Goal: Information Seeking & Learning: Learn about a topic

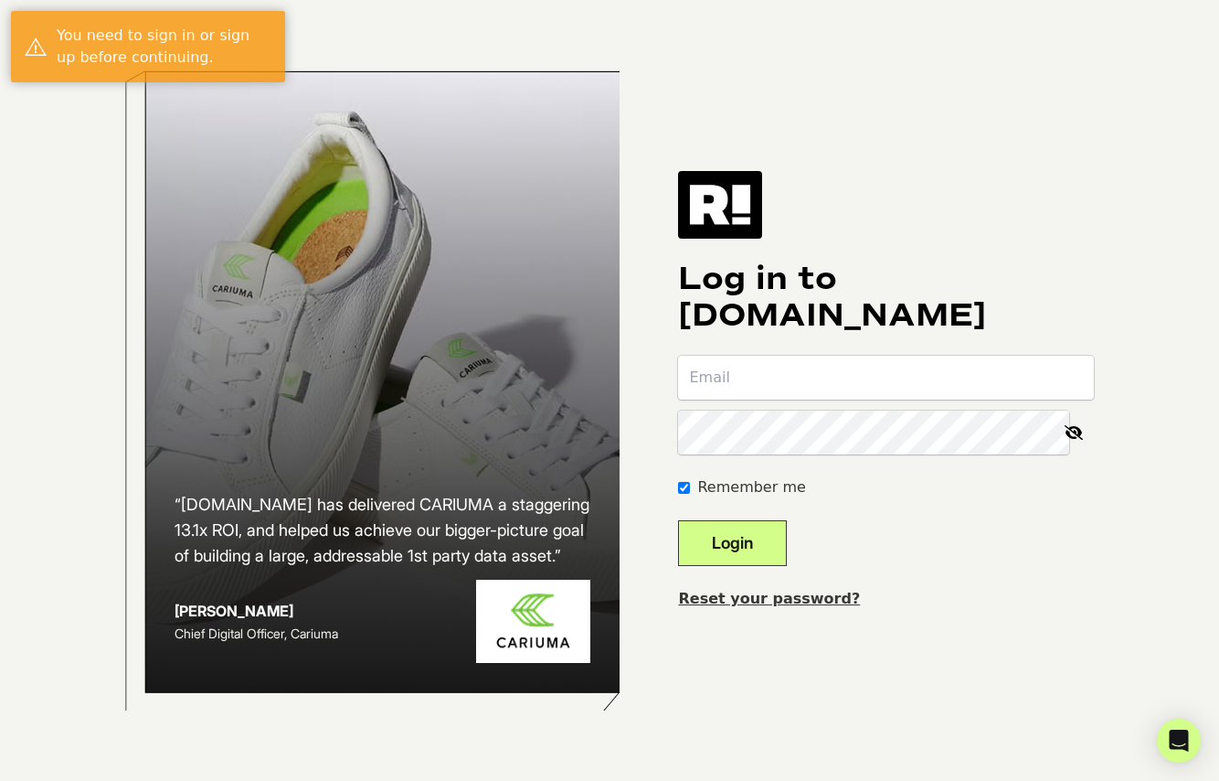
click at [864, 389] on input "email" at bounding box center [886, 378] width 416 height 44
type input "jrahaman@thewoobles.com"
click at [739, 552] on button "Login" at bounding box center [732, 543] width 109 height 46
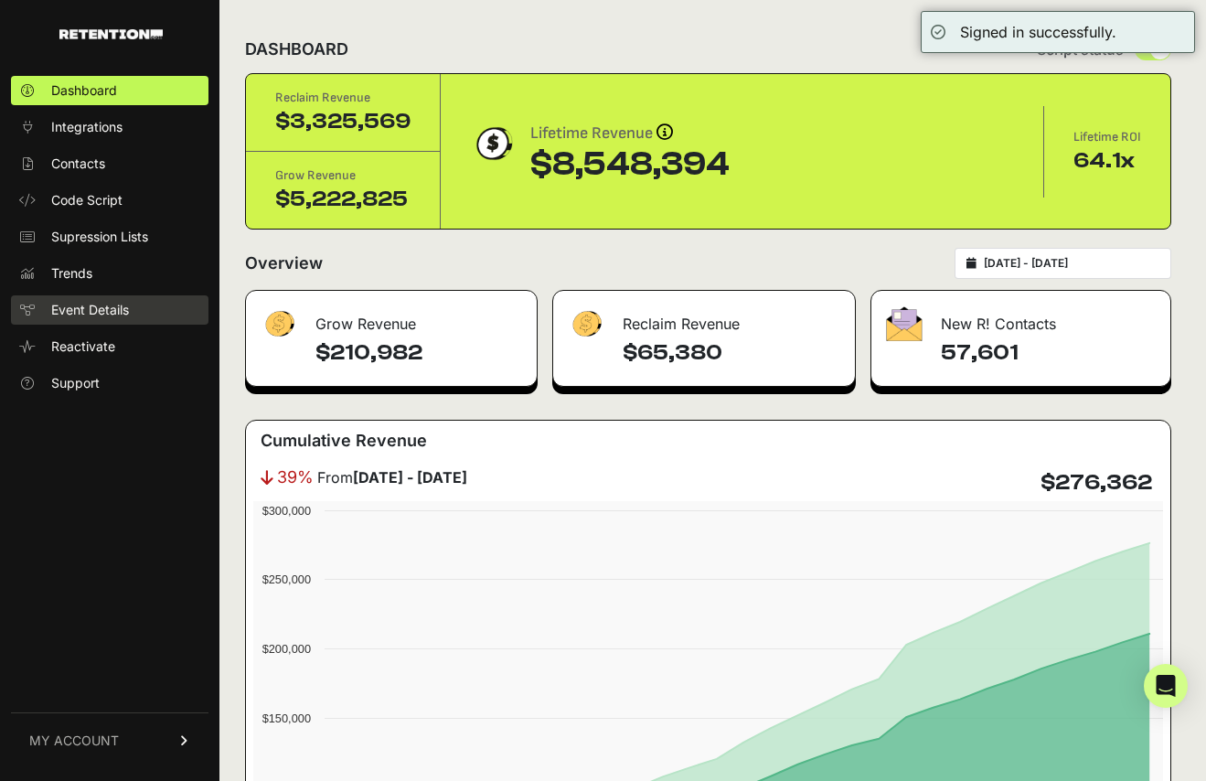
click at [85, 324] on link "Event Details" at bounding box center [109, 309] width 197 height 29
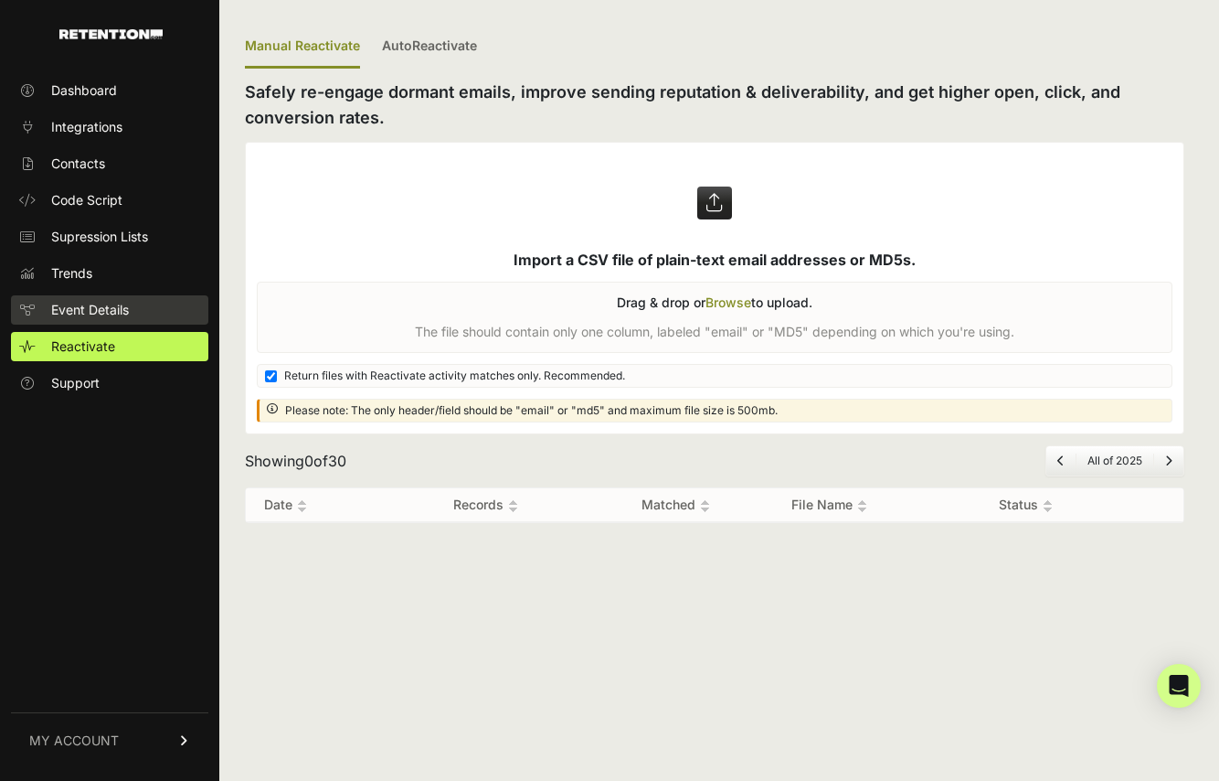
click at [128, 305] on span "Event Details" at bounding box center [90, 310] width 78 height 18
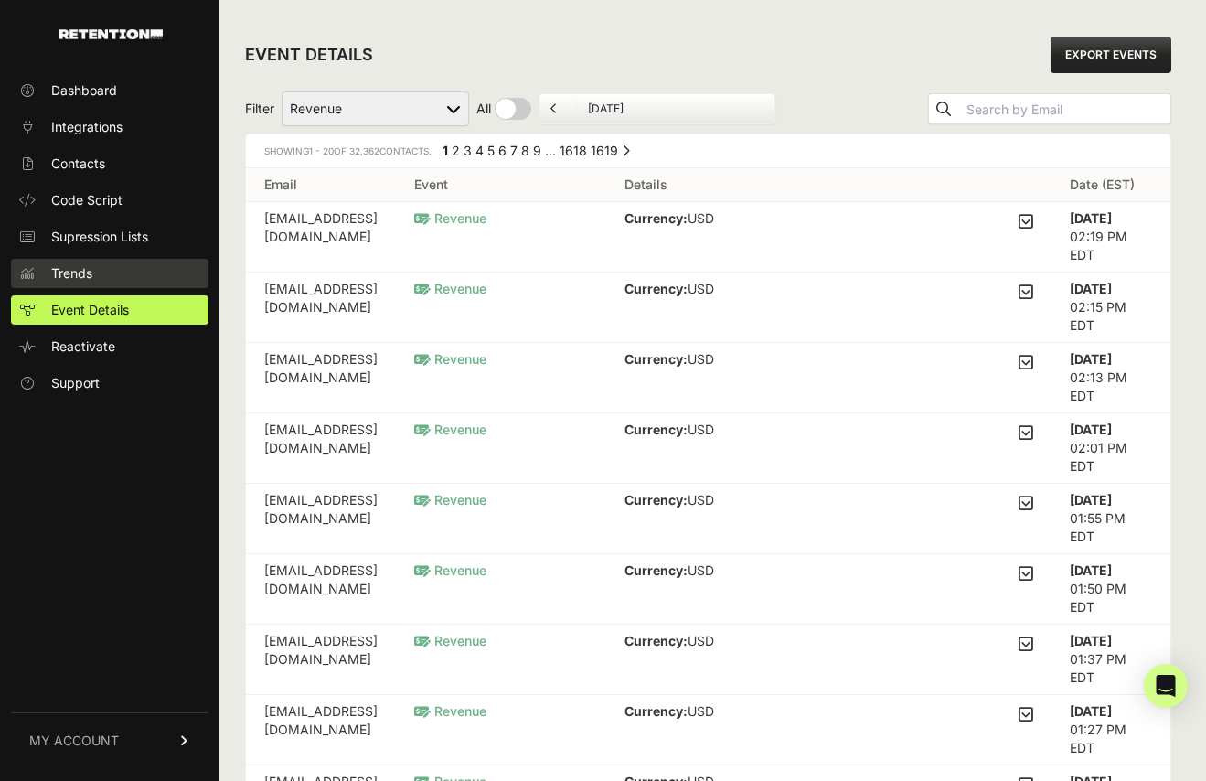
click at [119, 259] on link "Trends" at bounding box center [109, 273] width 197 height 29
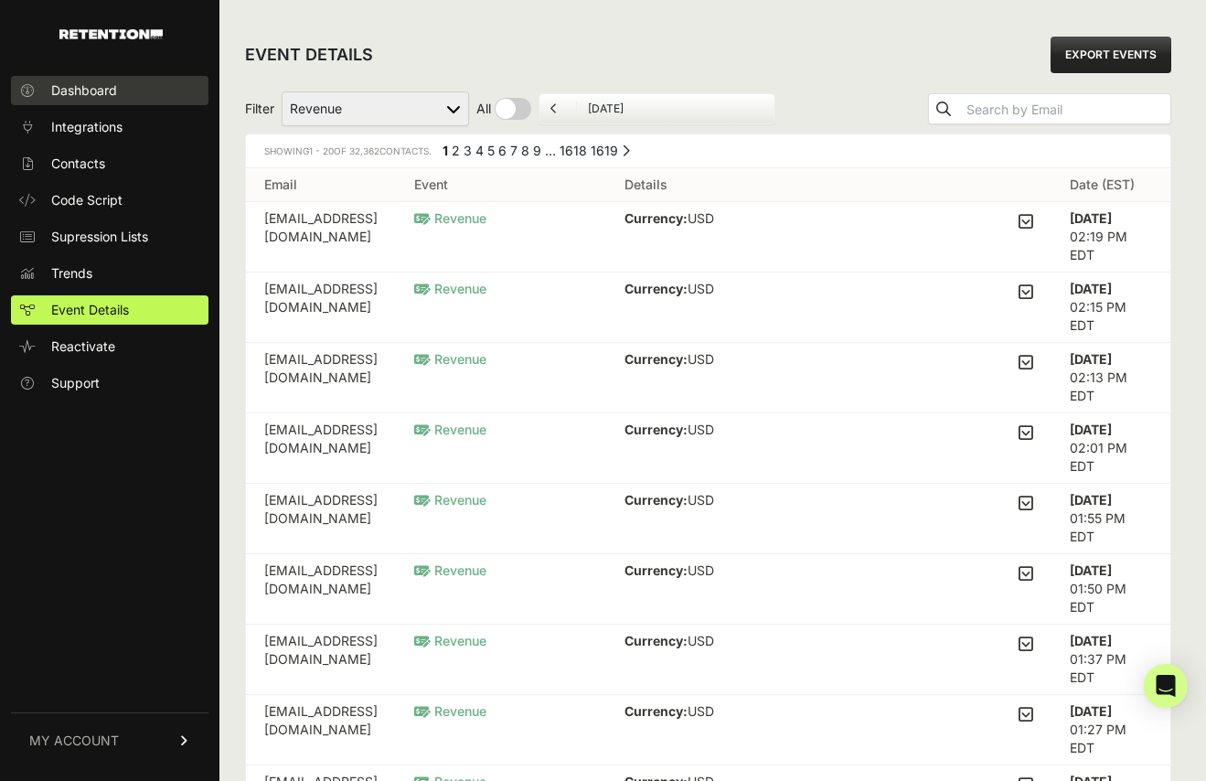
click at [147, 95] on link "Dashboard" at bounding box center [109, 90] width 197 height 29
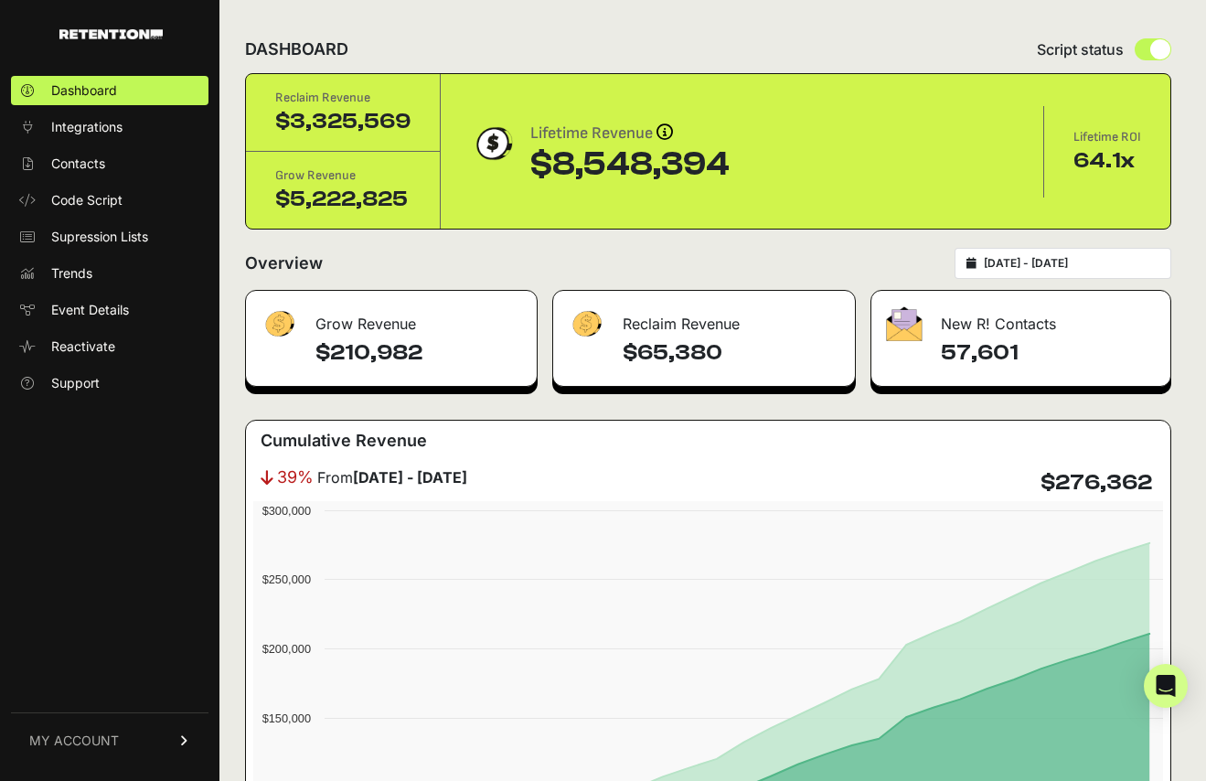
click at [145, 743] on link "MY ACCOUNT" at bounding box center [109, 740] width 197 height 56
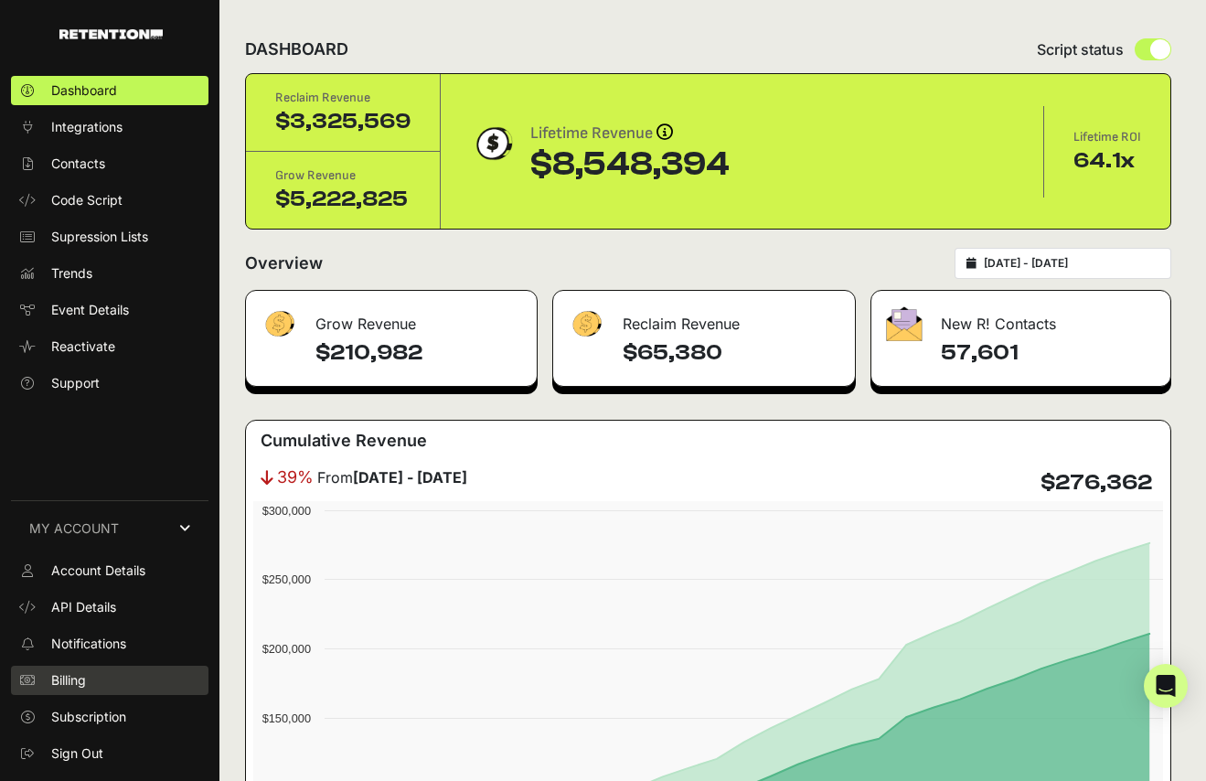
click at [103, 692] on link "Billing" at bounding box center [109, 679] width 197 height 29
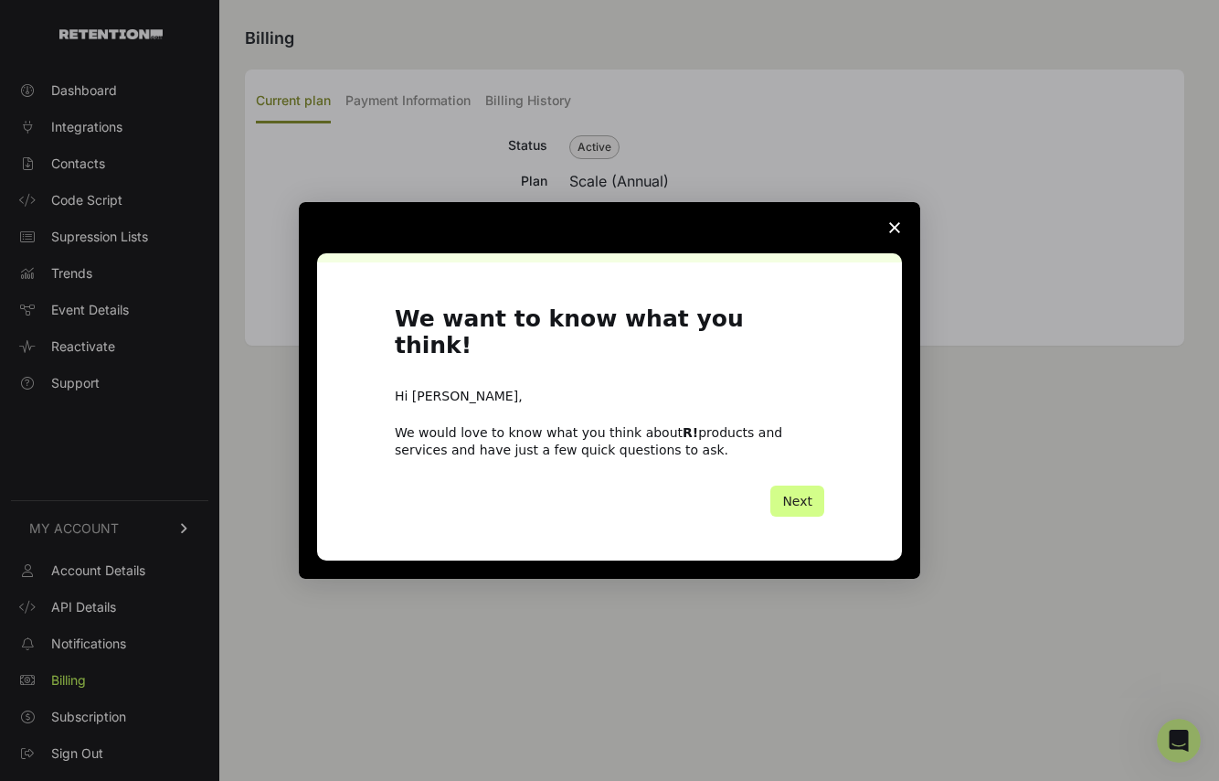
click at [894, 245] on span "Close survey" at bounding box center [894, 227] width 51 height 51
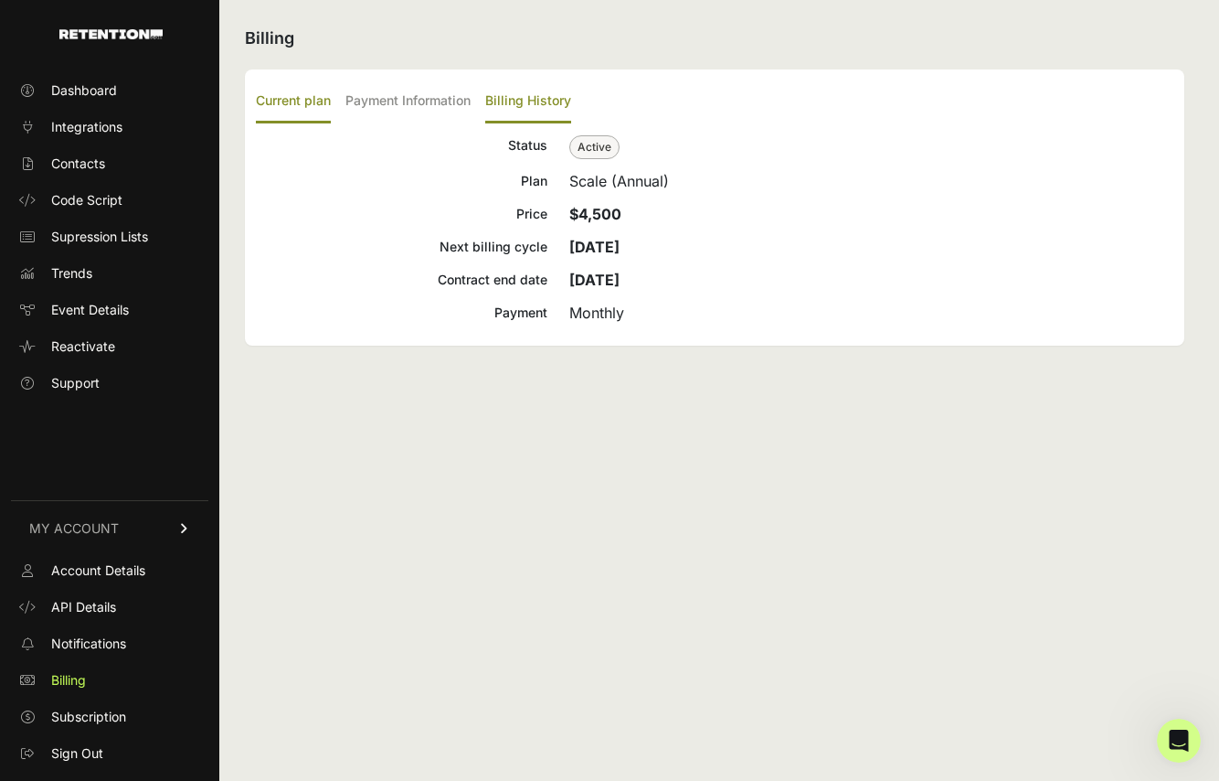
click at [541, 117] on label "Billing History" at bounding box center [528, 101] width 86 height 43
click at [0, 0] on input "Billing History" at bounding box center [0, 0] width 0 height 0
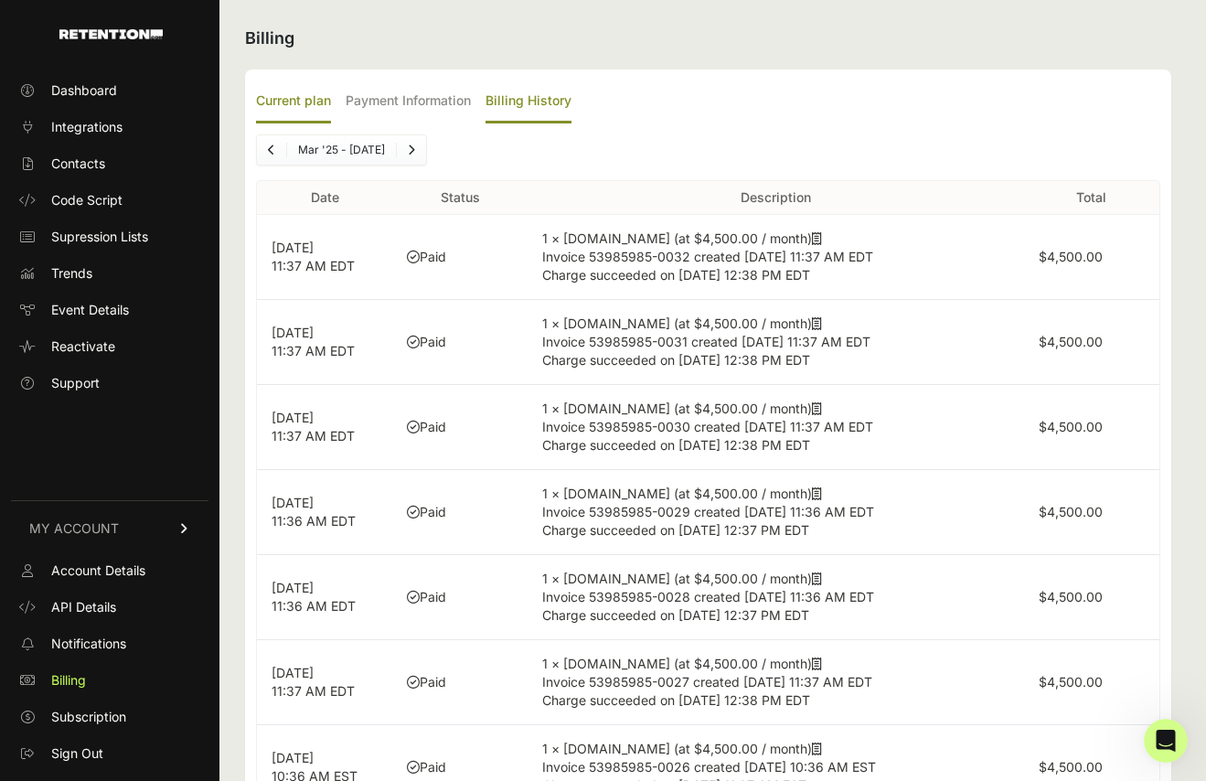
click at [298, 110] on label "Current plan" at bounding box center [293, 101] width 75 height 43
click at [0, 0] on input "Current plan" at bounding box center [0, 0] width 0 height 0
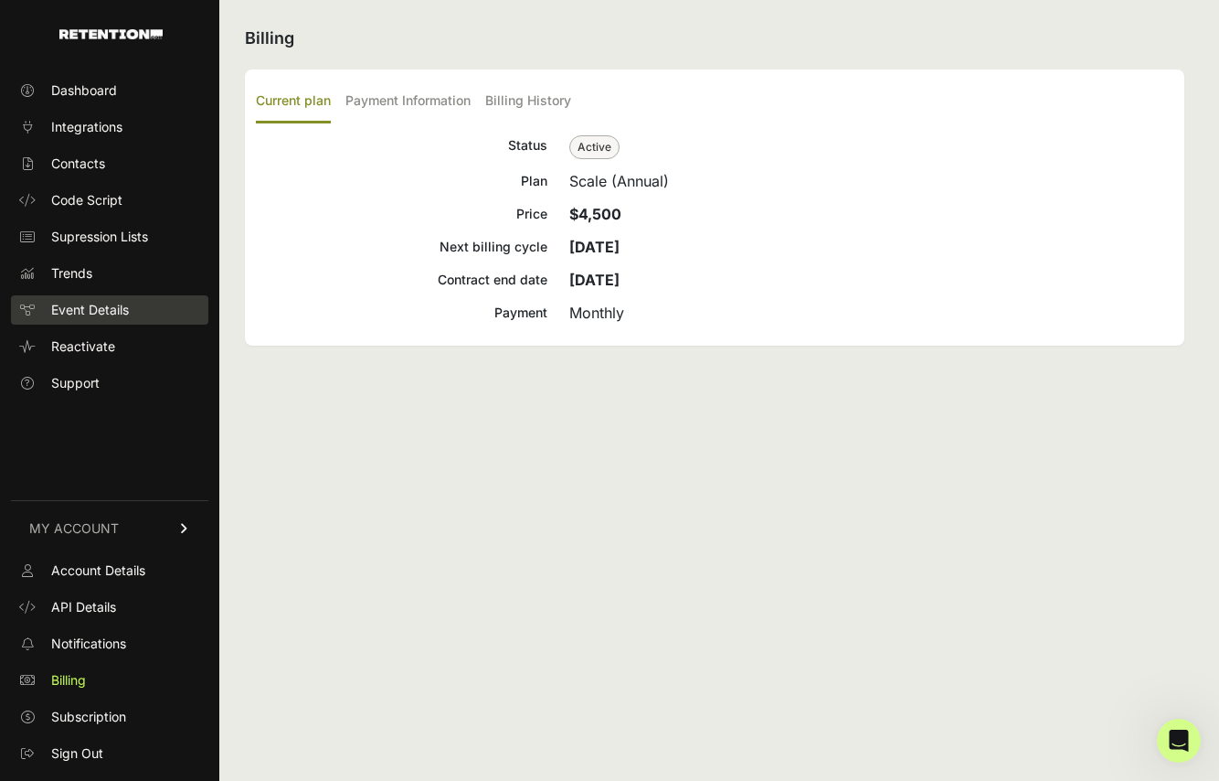
click at [168, 297] on link "Event Details" at bounding box center [109, 309] width 197 height 29
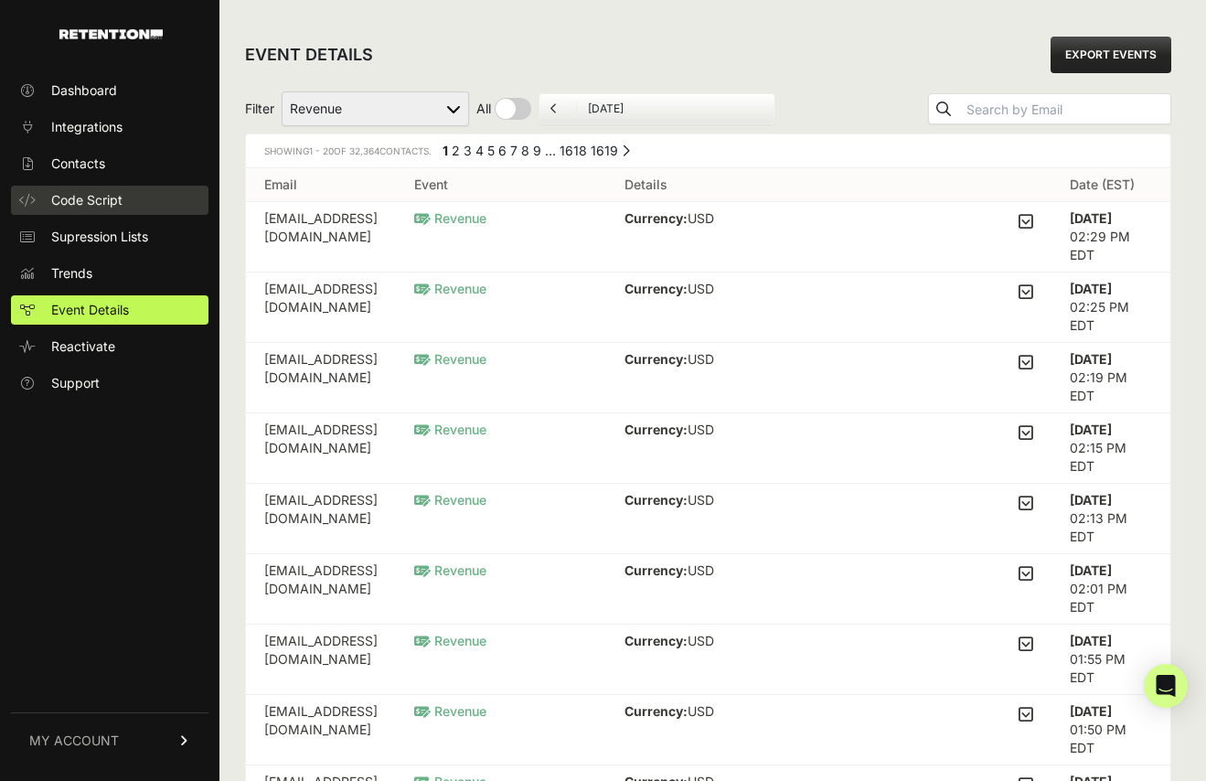
click at [175, 203] on link "Code Script" at bounding box center [109, 200] width 197 height 29
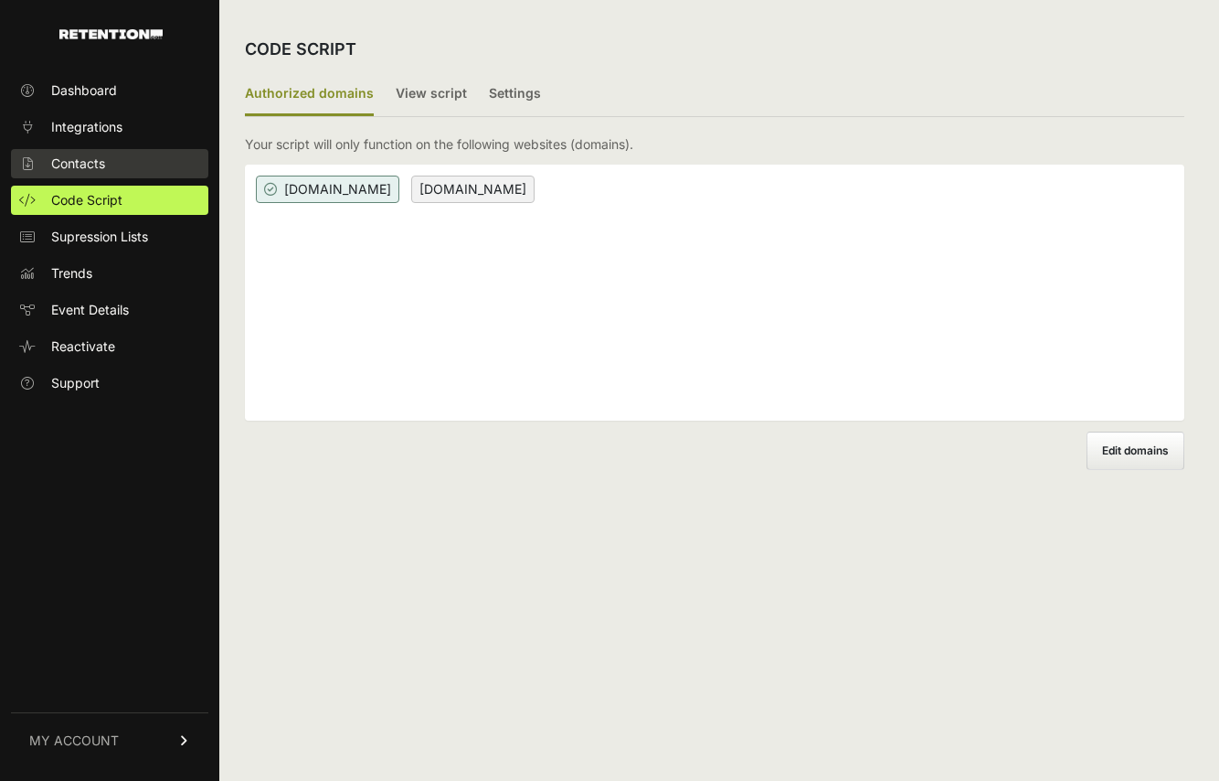
click at [127, 166] on link "Contacts" at bounding box center [109, 163] width 197 height 29
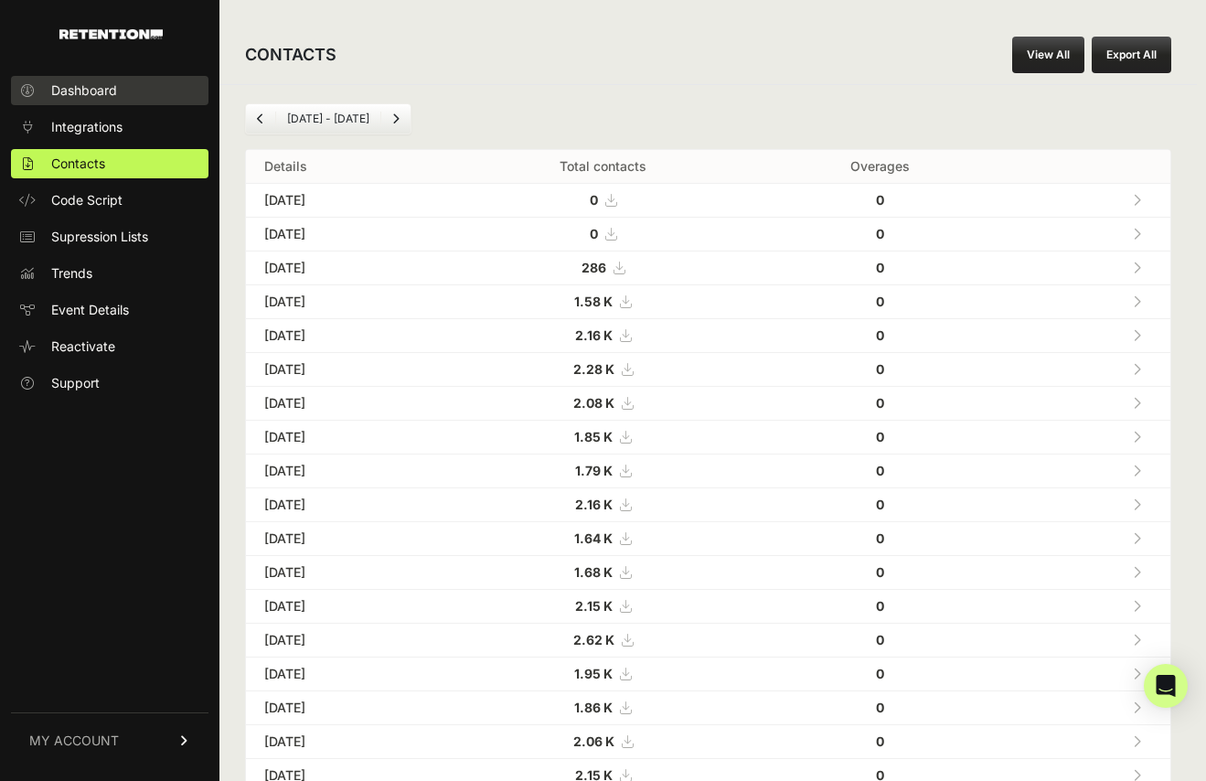
click at [141, 76] on link "Dashboard" at bounding box center [109, 90] width 197 height 29
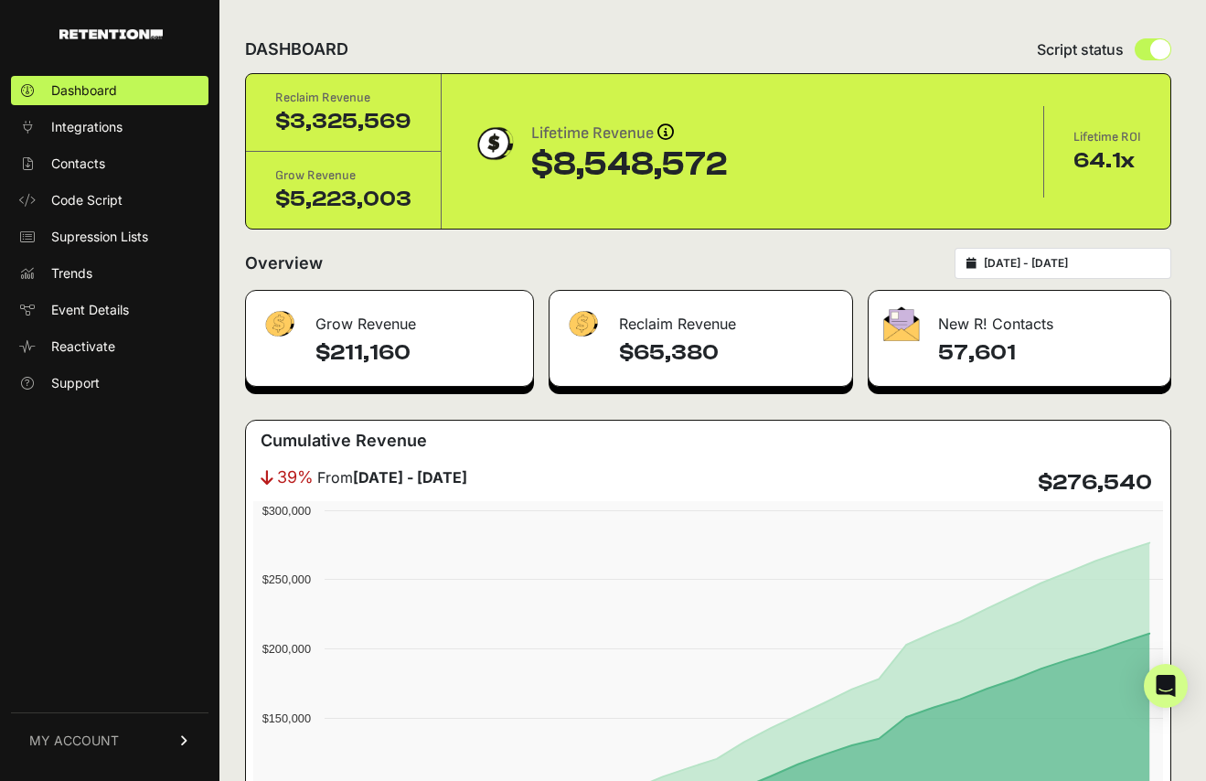
click at [1050, 256] on input "2025-08-27 - 2025-09-26" at bounding box center [1070, 263] width 175 height 15
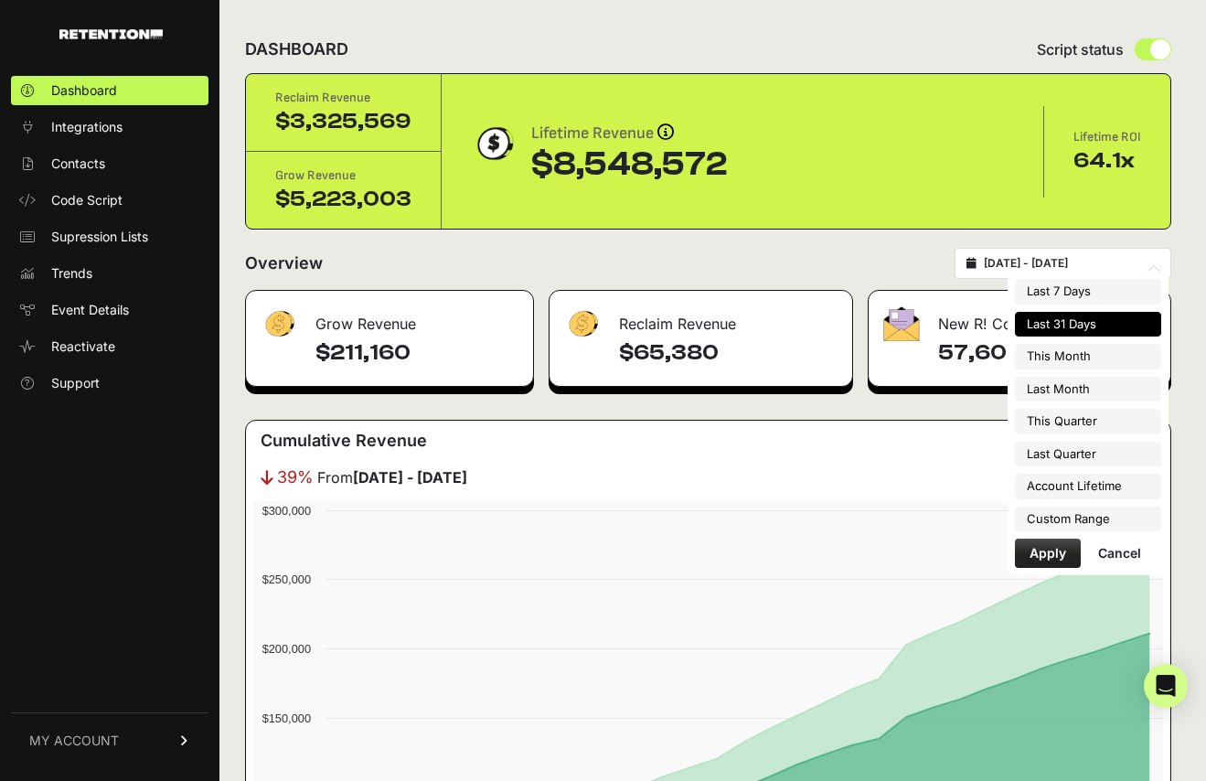
click at [1085, 314] on li "Last 31 Days" at bounding box center [1088, 325] width 146 height 26
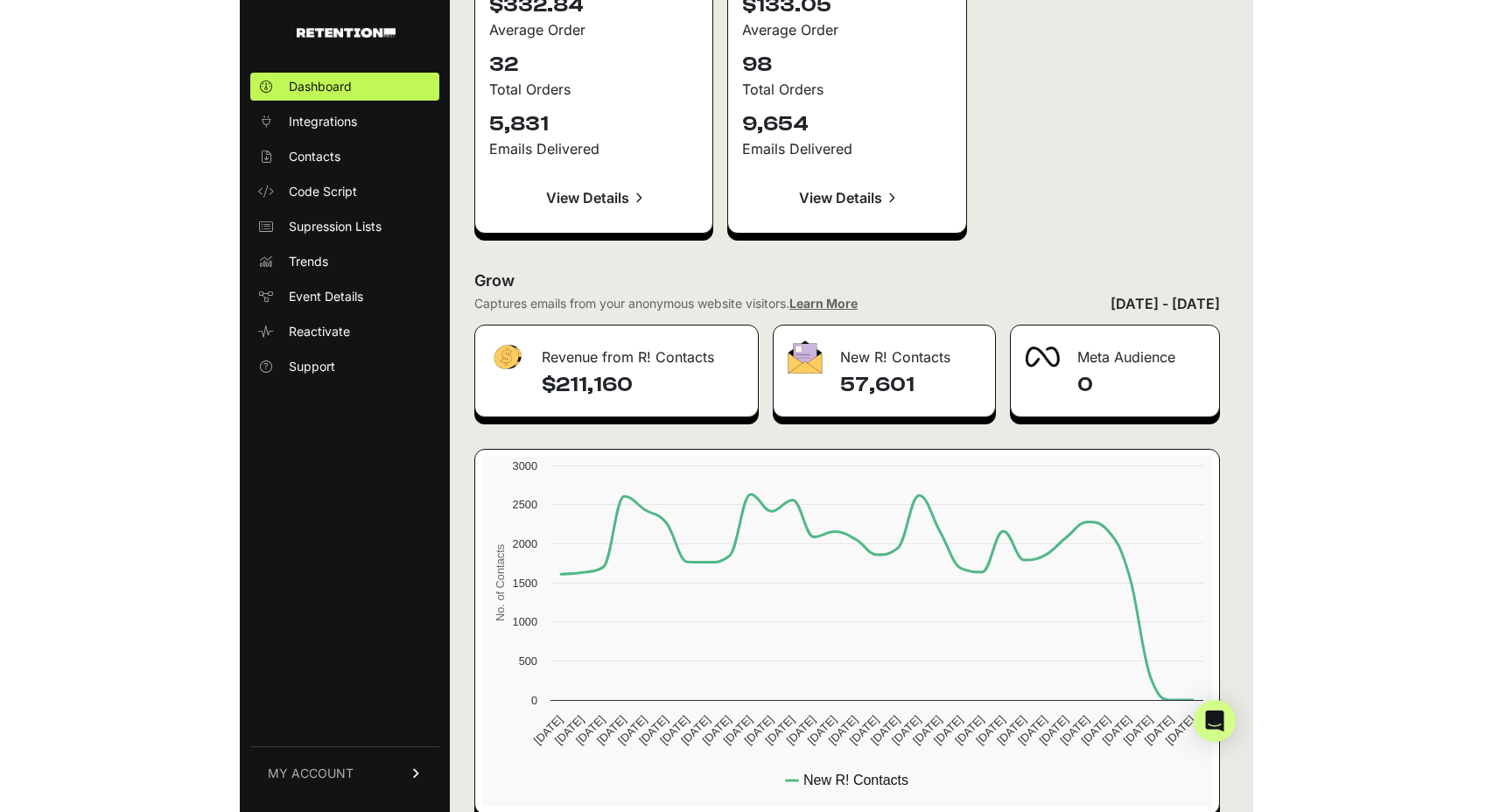
scroll to position [2609, 0]
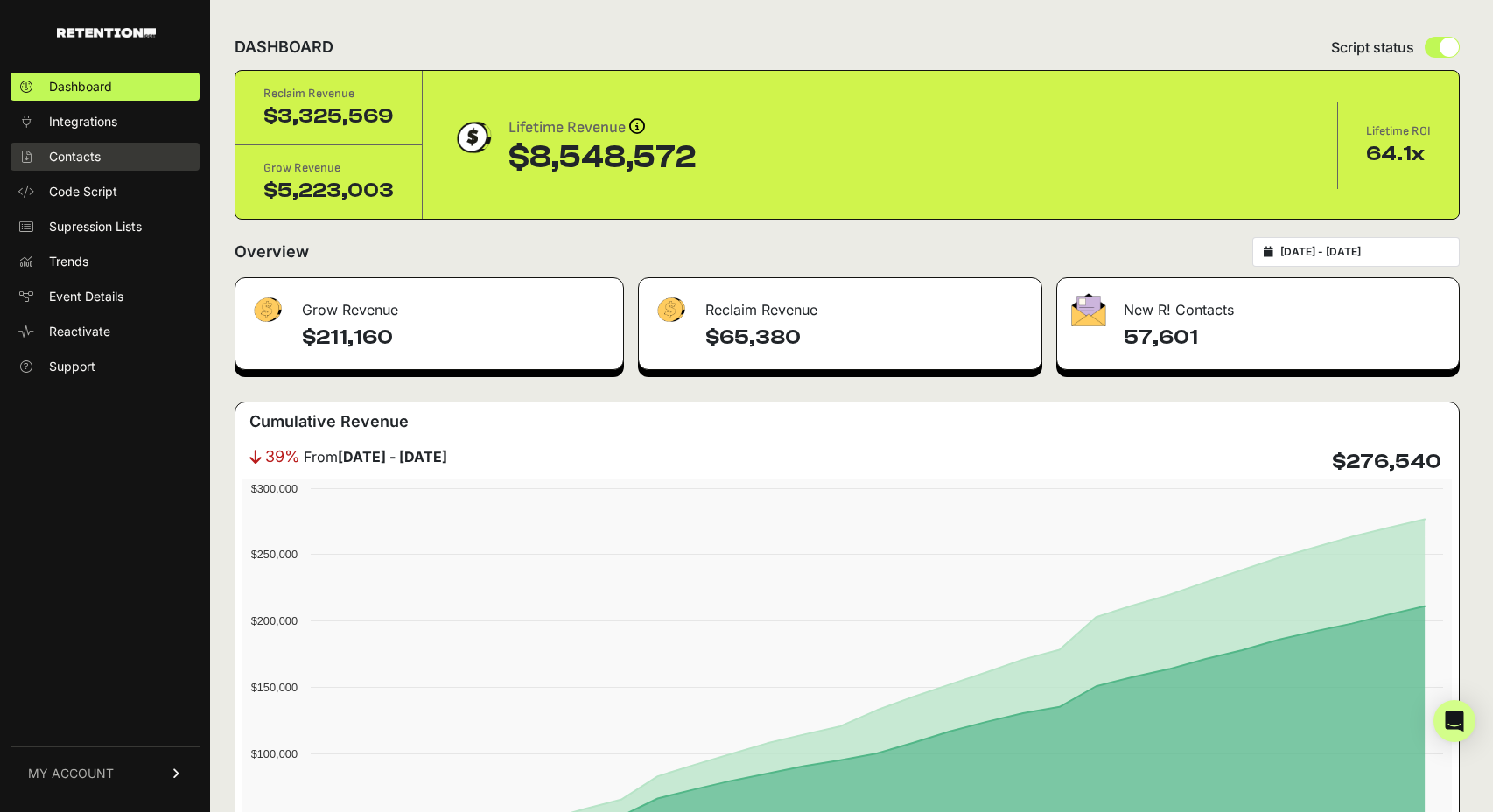
click at [140, 145] on link "Contacts" at bounding box center [104, 156] width 189 height 28
